Goal: Navigation & Orientation: Find specific page/section

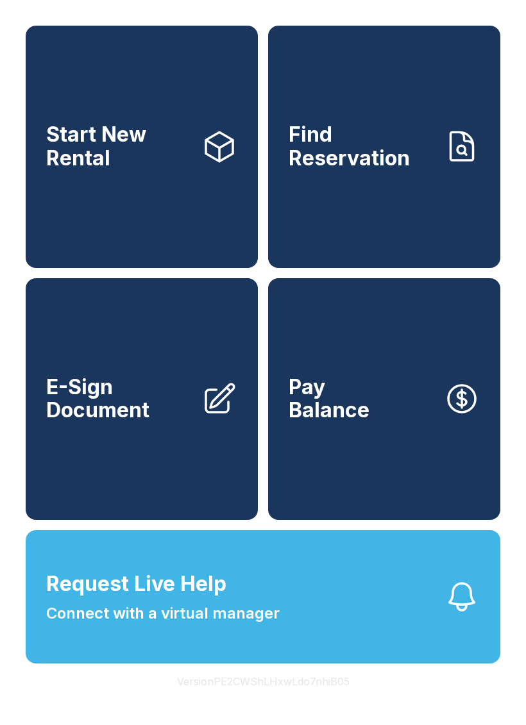
click at [248, 699] on button "Version PE2CWShLHxwLdo7nhiB05" at bounding box center [263, 681] width 193 height 36
click at [240, 699] on button "Version PE2CWShLHxwLdo7nhiB05" at bounding box center [263, 681] width 193 height 36
click at [237, 699] on button "Version PE2CWShLHxwLdo7nhiB05" at bounding box center [263, 681] width 193 height 36
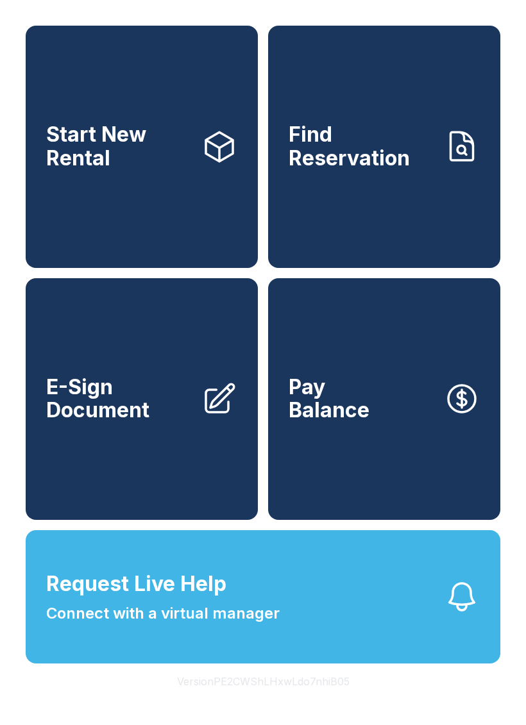
click at [237, 699] on button "Version PE2CWShLHxwLdo7nhiB05" at bounding box center [263, 681] width 193 height 36
click at [235, 699] on button "Version PE2CWShLHxwLdo7nhiB05" at bounding box center [263, 681] width 193 height 36
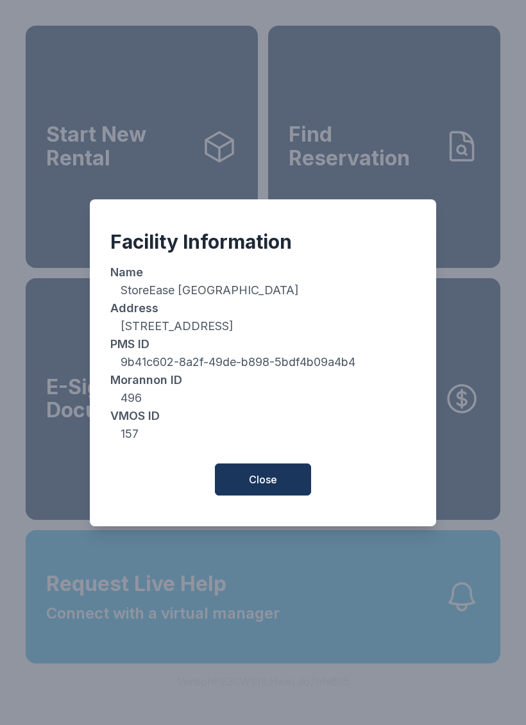
click at [269, 485] on span "Close" at bounding box center [263, 479] width 28 height 15
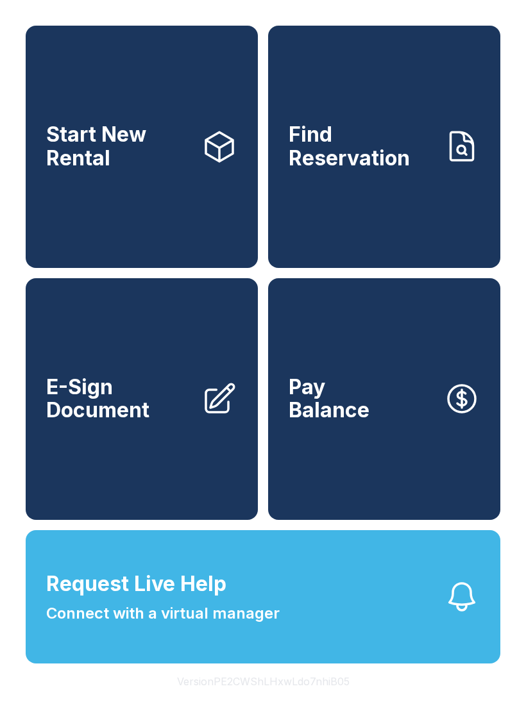
click at [249, 699] on button "Version PE2CWShLHxwLdo7nhiB05" at bounding box center [263, 681] width 193 height 36
click at [248, 699] on button "Version PE2CWShLHxwLdo7nhiB05" at bounding box center [263, 681] width 193 height 36
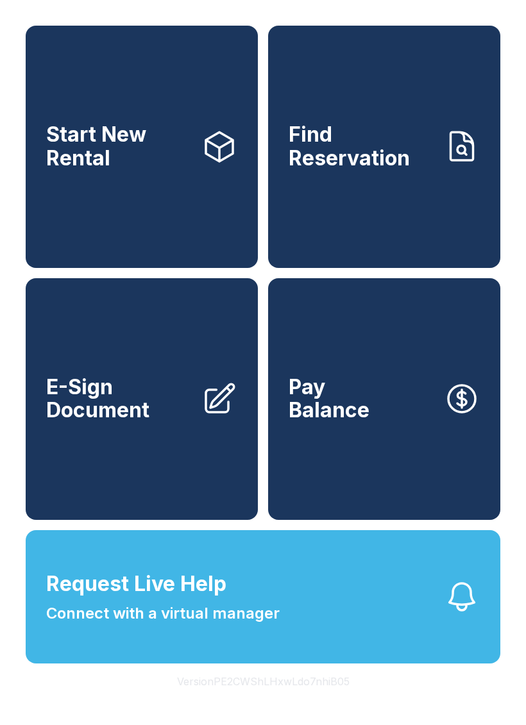
click at [247, 699] on button "Version PE2CWShLHxwLdo7nhiB05" at bounding box center [263, 681] width 193 height 36
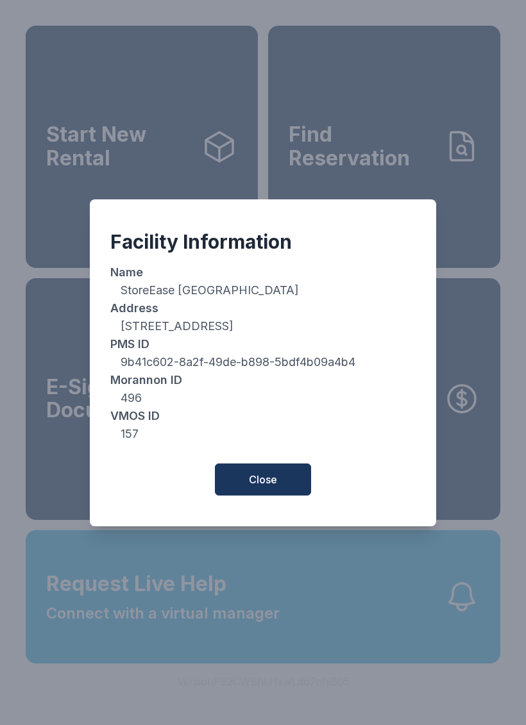
click at [257, 487] on span "Close" at bounding box center [263, 479] width 28 height 15
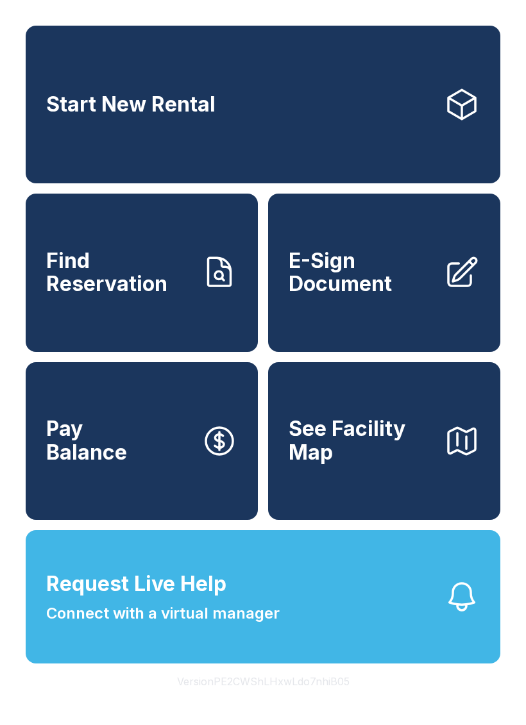
click at [249, 699] on button "Version PE2CWShLHxwLdo7nhiB05" at bounding box center [263, 681] width 193 height 36
click at [247, 699] on button "Version PE2CWShLHxwLdo7nhiB05" at bounding box center [263, 681] width 193 height 36
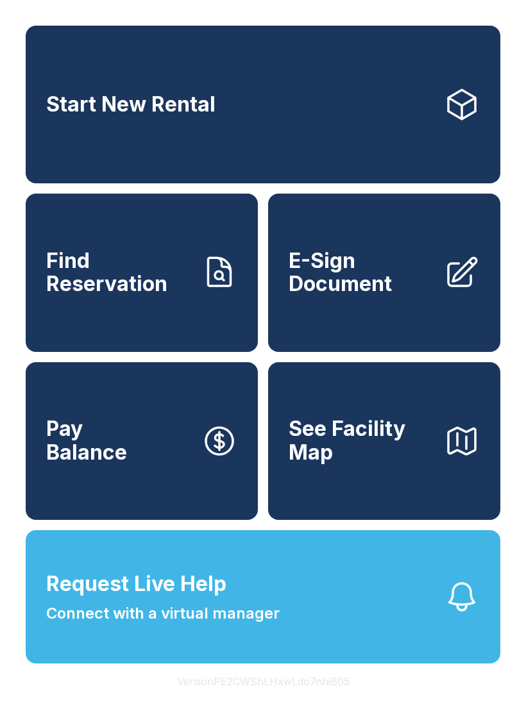
click at [247, 699] on button "Version PE2CWShLHxwLdo7nhiB05" at bounding box center [263, 681] width 193 height 36
click at [243, 699] on button "Version PE2CWShLHxwLdo7nhiB05" at bounding box center [263, 681] width 193 height 36
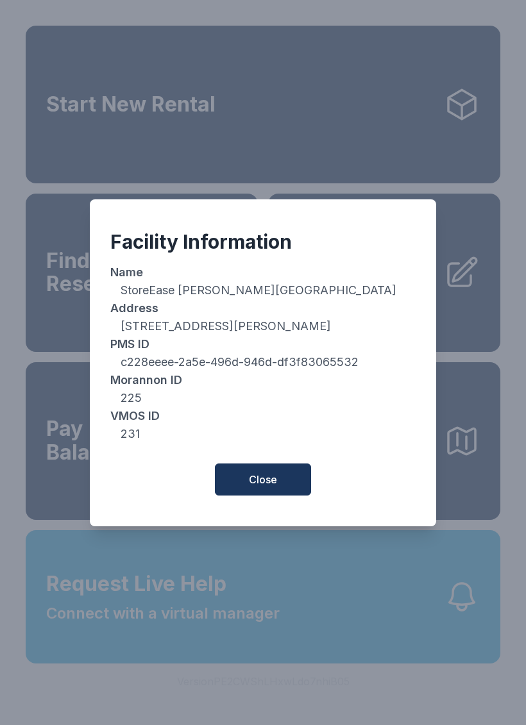
click at [264, 487] on span "Close" at bounding box center [263, 479] width 28 height 15
